Goal: Navigation & Orientation: Go to known website

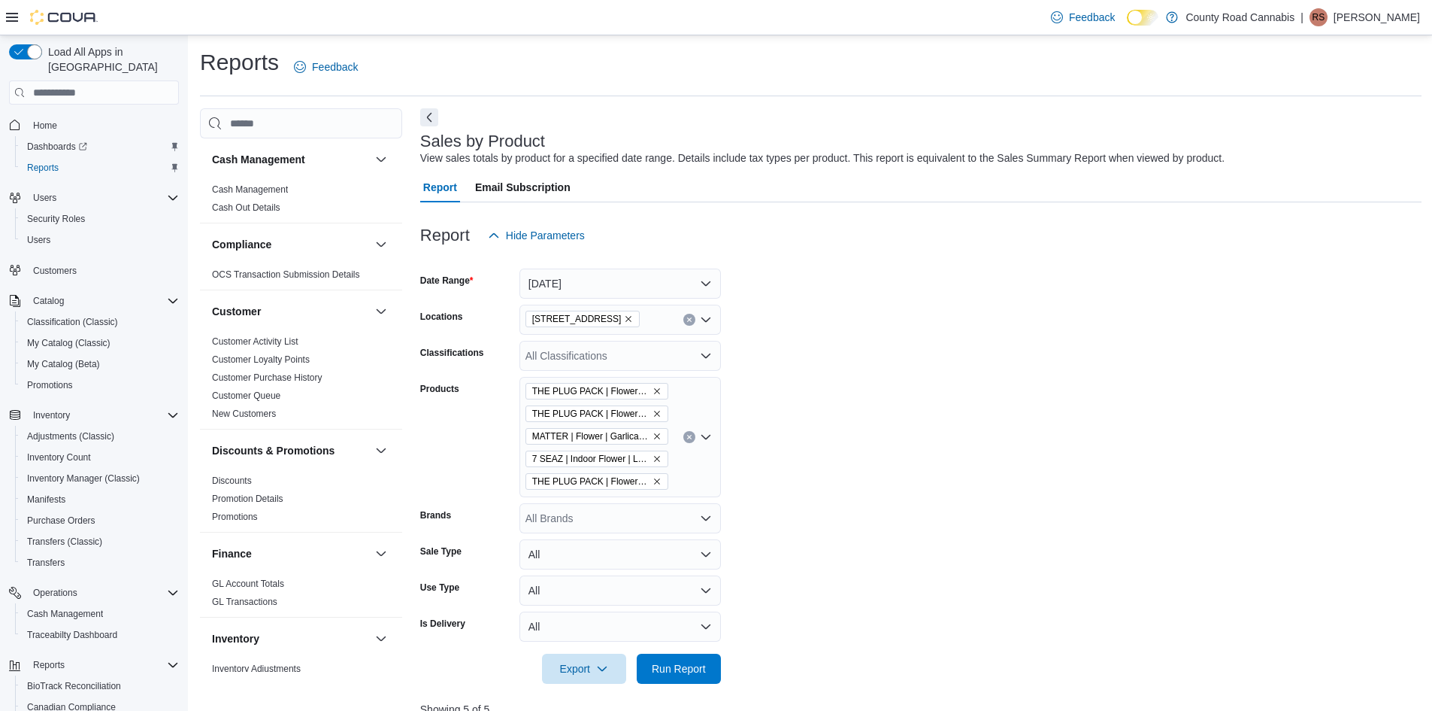
scroll to position [589, 0]
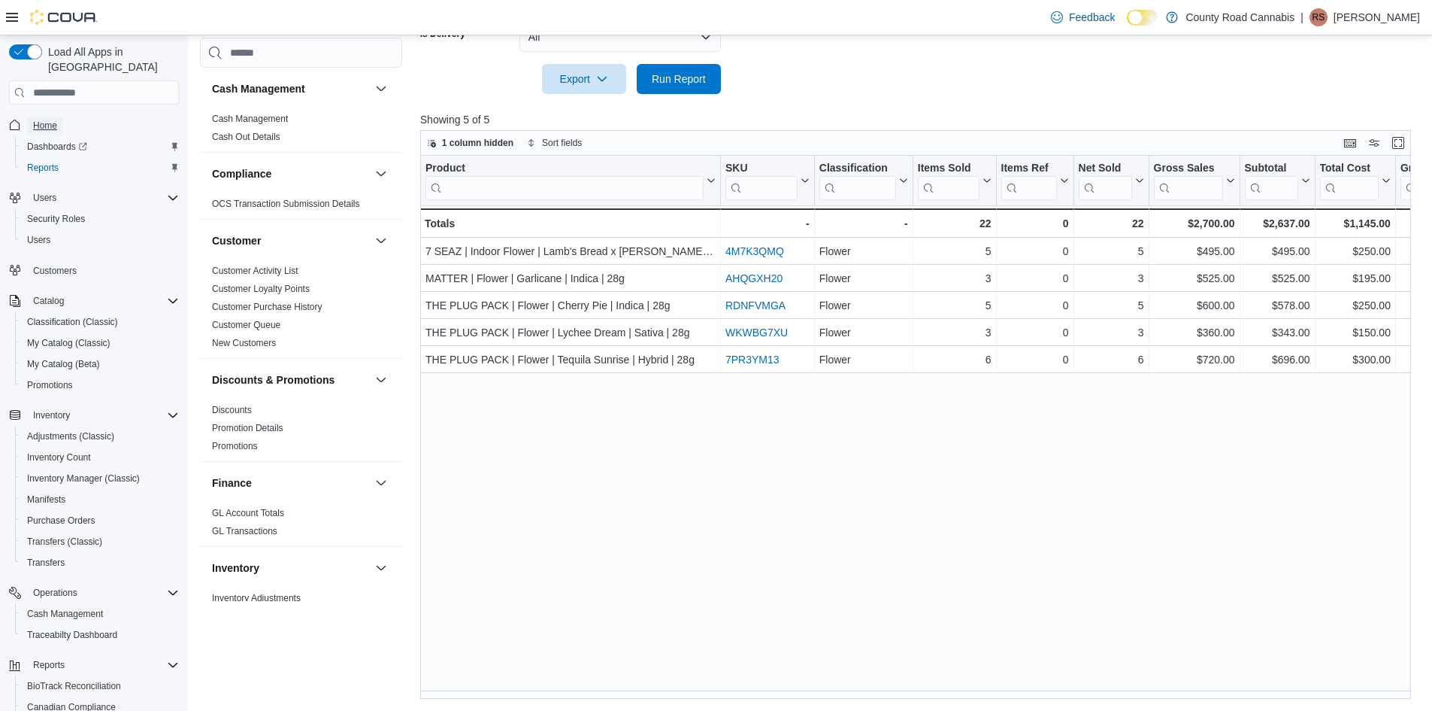
drag, startPoint x: 41, startPoint y: 111, endPoint x: 92, endPoint y: 72, distance: 63.9
click at [41, 120] on span "Home" at bounding box center [45, 126] width 24 height 12
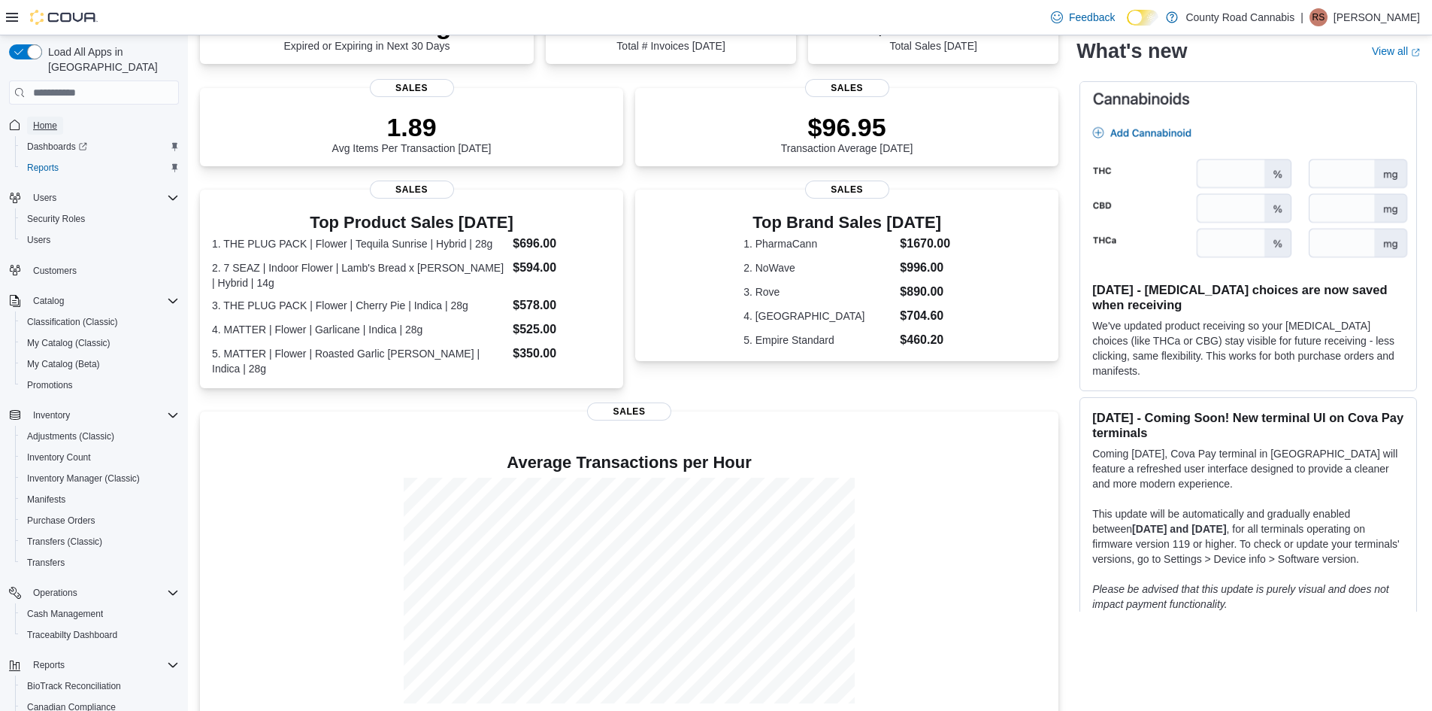
scroll to position [312, 0]
